Goal: Information Seeking & Learning: Learn about a topic

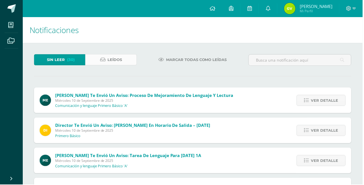
click at [96, 57] on link "Leídos" at bounding box center [111, 59] width 51 height 11
click at [10, 24] on icon at bounding box center [10, 25] width 5 height 6
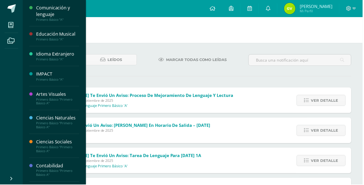
click at [44, 61] on div "Primero Básico "A"" at bounding box center [57, 59] width 43 height 4
click at [38, 32] on div "Educación Musical" at bounding box center [57, 34] width 43 height 7
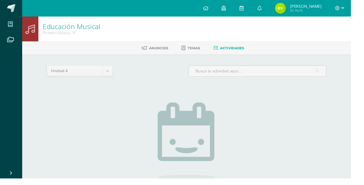
click at [6, 18] on link "Mis cursos" at bounding box center [12, 25] width 14 height 16
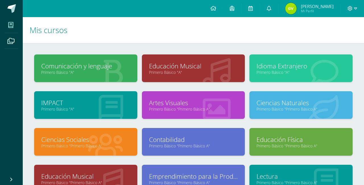
click at [49, 66] on link "Comunicación y lenguaje" at bounding box center [85, 65] width 89 height 9
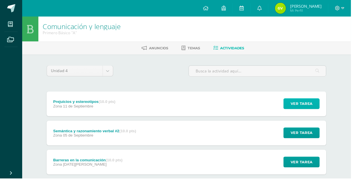
click at [308, 111] on span "Ver tarea" at bounding box center [312, 107] width 23 height 11
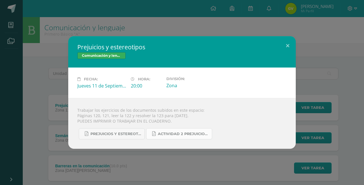
click at [196, 135] on span "Actividad 2 Prejuicios y estereotipos.pdf" at bounding box center [183, 133] width 51 height 5
